Goal: Task Accomplishment & Management: Use online tool/utility

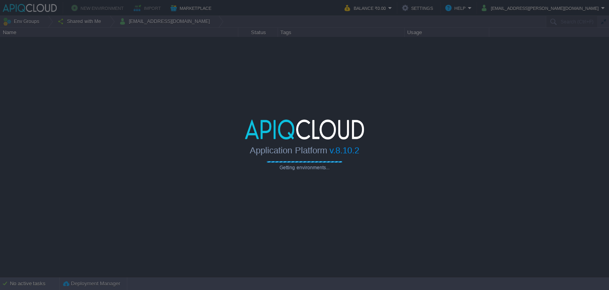
type input "Search (Ctrl+F)"
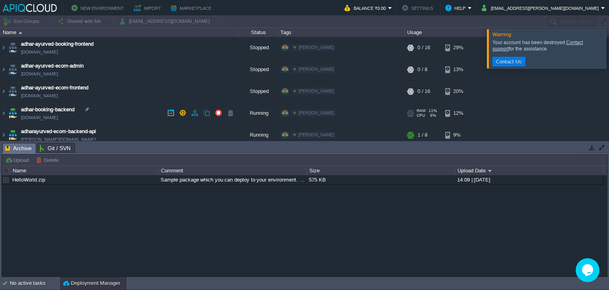
scroll to position [287, 0]
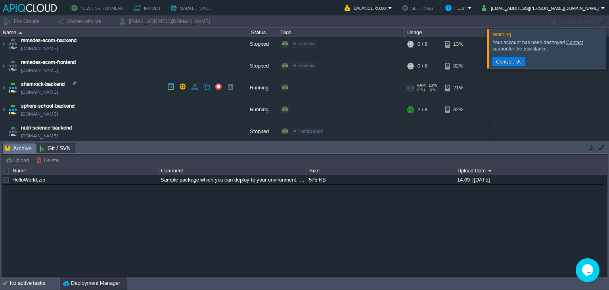
click at [7, 86] on img at bounding box center [12, 87] width 11 height 21
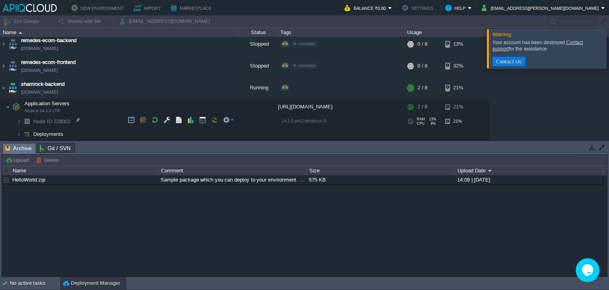
scroll to position [321, 0]
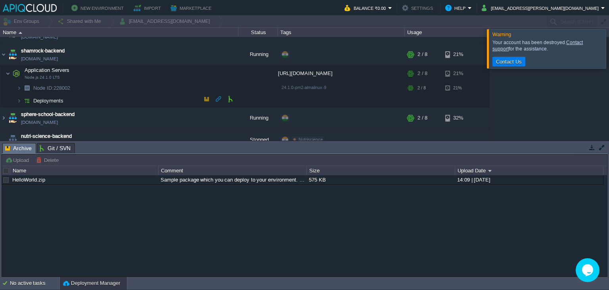
click at [58, 99] on span "Deployments" at bounding box center [49, 100] width 32 height 7
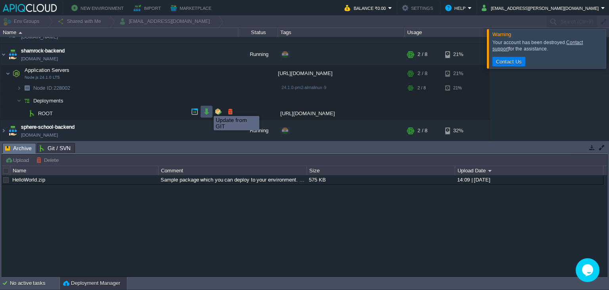
click at [208, 109] on button "button" at bounding box center [206, 111] width 7 height 7
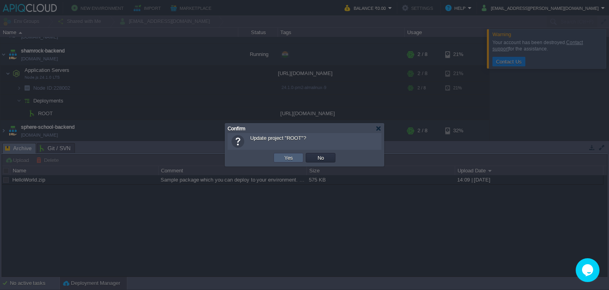
click at [287, 155] on button "Yes" at bounding box center [288, 157] width 13 height 7
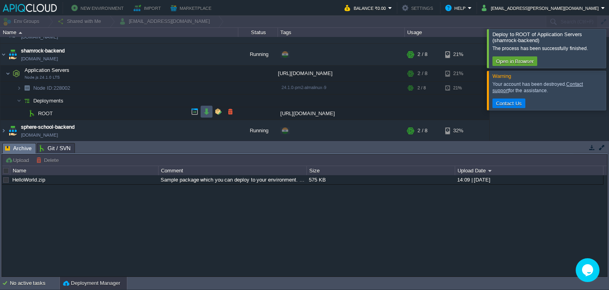
click at [204, 113] on button "button" at bounding box center [206, 111] width 7 height 7
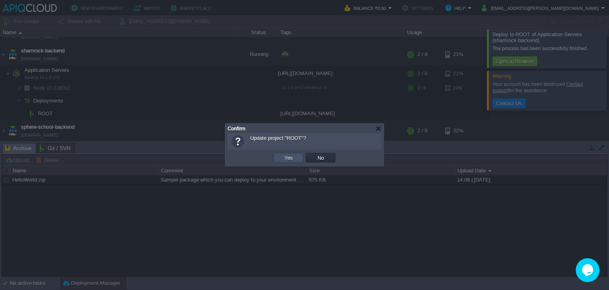
click at [288, 156] on button "Yes" at bounding box center [288, 157] width 13 height 7
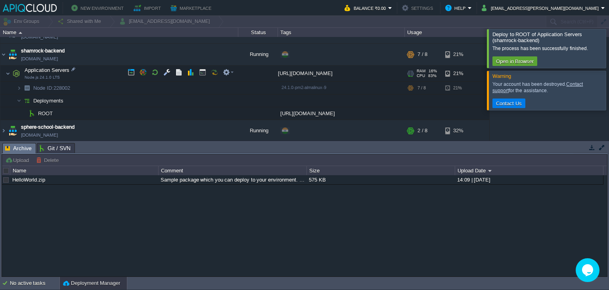
click at [204, 78] on td "Application Servers Node.js 24.1.0 LTS" at bounding box center [119, 73] width 238 height 16
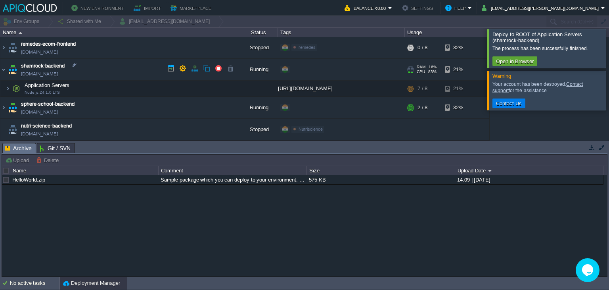
scroll to position [304, 0]
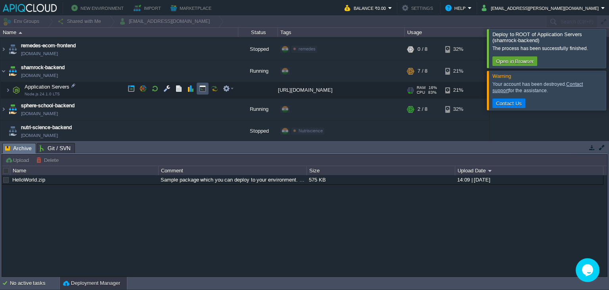
click at [203, 86] on button "button" at bounding box center [202, 88] width 7 height 7
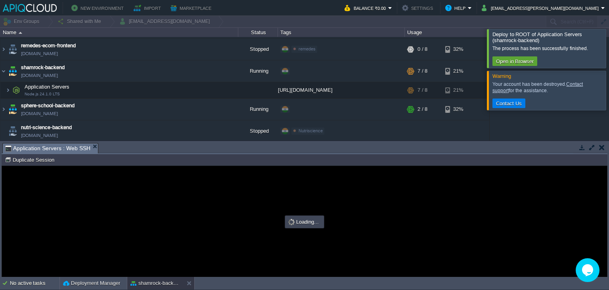
scroll to position [0, 0]
type input "#000000"
